Goal: Information Seeking & Learning: Learn about a topic

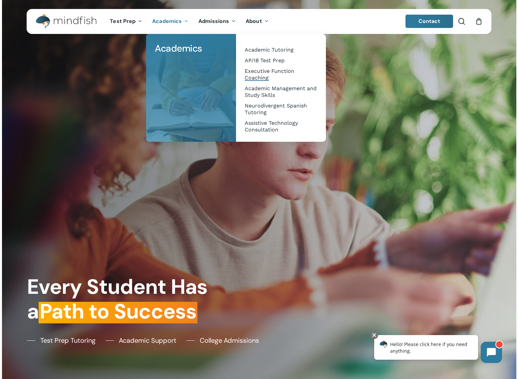
click at [264, 77] on span "Executive Function Coaching" at bounding box center [270, 74] width 50 height 13
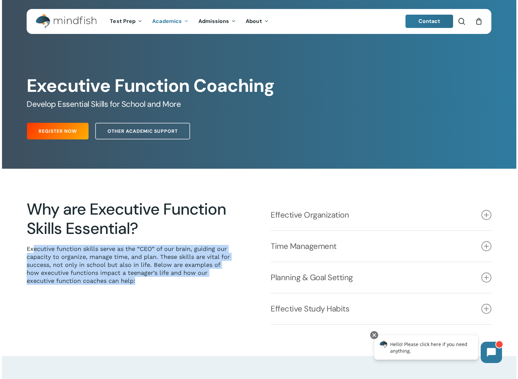
drag, startPoint x: 33, startPoint y: 251, endPoint x: 233, endPoint y: 290, distance: 204.1
click at [204, 288] on div "Why are Executive Function Skills Essential? Executive function skills serve as…" at bounding box center [137, 262] width 221 height 125
click at [299, 214] on link "Effective Organization" at bounding box center [381, 215] width 221 height 31
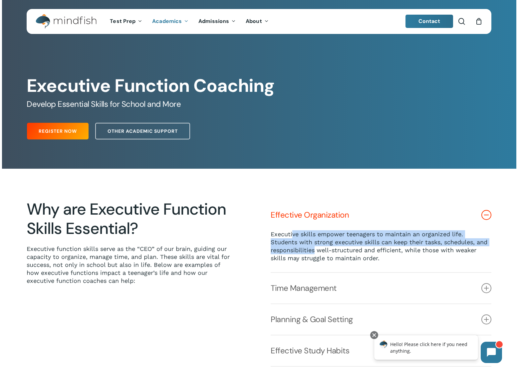
drag, startPoint x: 293, startPoint y: 234, endPoint x: 313, endPoint y: 253, distance: 27.1
click at [313, 253] on p "Executive skills empower teenagers to maintain an organized life. Students with…" at bounding box center [381, 246] width 221 height 32
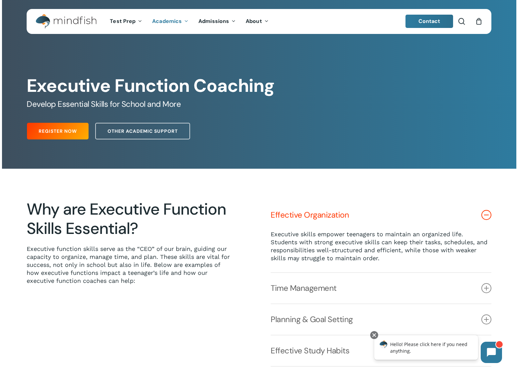
click at [295, 243] on p "Executive skills empower teenagers to maintain an organized life. Students with…" at bounding box center [381, 246] width 221 height 32
drag, startPoint x: 269, startPoint y: 235, endPoint x: 309, endPoint y: 242, distance: 41.2
click at [300, 242] on div "Effective Organization Executive skills empower teenagers to maintain an organi…" at bounding box center [381, 283] width 244 height 167
click at [309, 258] on p "Executive skills empower teenagers to maintain an organized life. Students with…" at bounding box center [381, 246] width 221 height 32
click at [322, 284] on link "Time Management" at bounding box center [381, 288] width 221 height 31
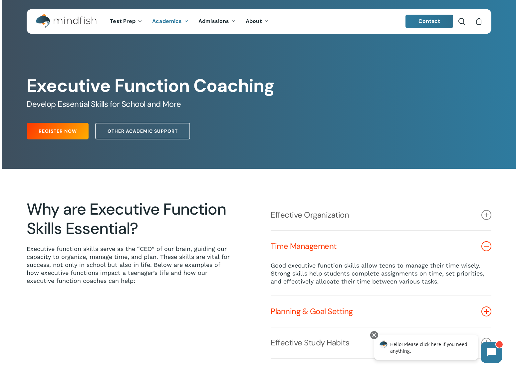
click at [315, 310] on link "Planning & Goal Setting" at bounding box center [381, 311] width 221 height 31
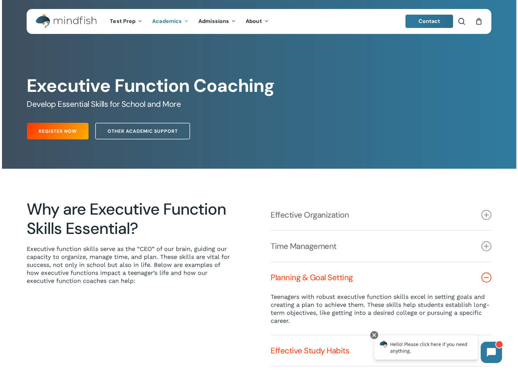
click at [313, 353] on link "Effective Study Habits" at bounding box center [381, 351] width 221 height 31
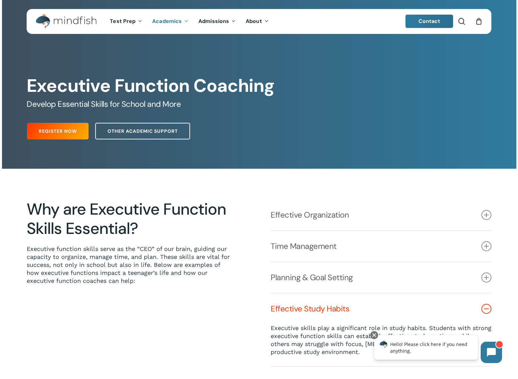
click at [122, 132] on span "Other Academic Support" at bounding box center [143, 131] width 70 height 7
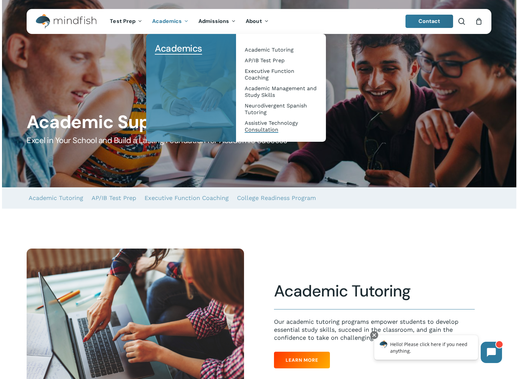
click at [277, 130] on span "Assistive Technology Consultation" at bounding box center [271, 126] width 53 height 13
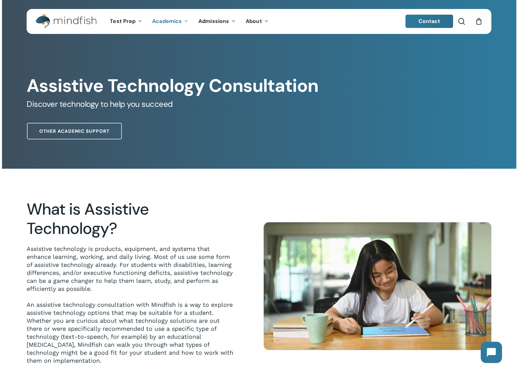
click at [240, 109] on h5 "Discover technology to help you succeed" at bounding box center [259, 104] width 464 height 11
